Goal: Obtain resource: Obtain resource

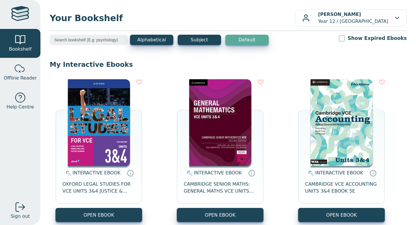
scroll to position [59, 0]
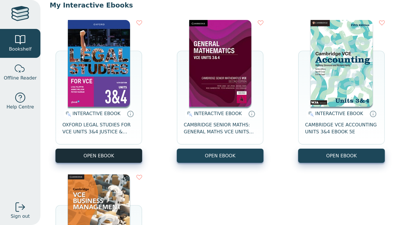
click at [130, 155] on button "OPEN EBOOK" at bounding box center [98, 156] width 87 height 14
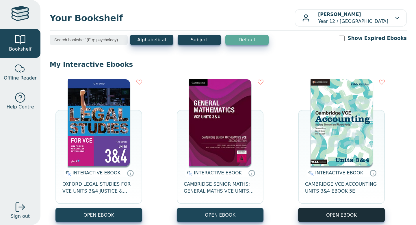
click at [345, 220] on button "OPEN EBOOK" at bounding box center [341, 215] width 87 height 14
click at [355, 216] on button "OPEN EBOOK" at bounding box center [341, 215] width 87 height 14
